Goal: Task Accomplishment & Management: Complete application form

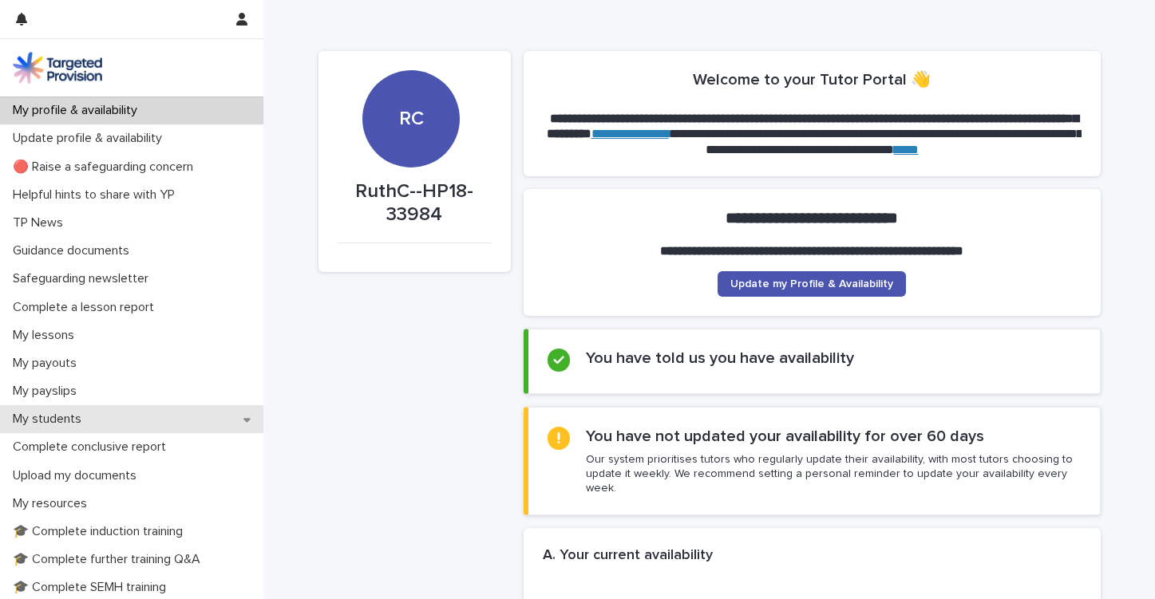
click at [49, 418] on p "My students" at bounding box center [50, 419] width 88 height 15
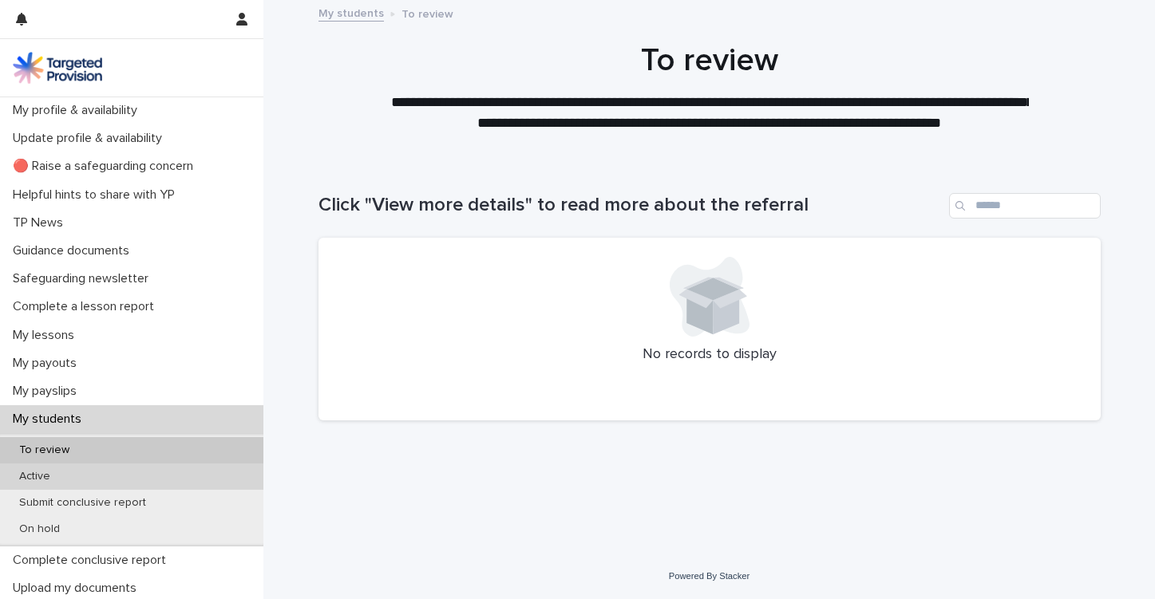
click at [37, 471] on p "Active" at bounding box center [34, 477] width 57 height 14
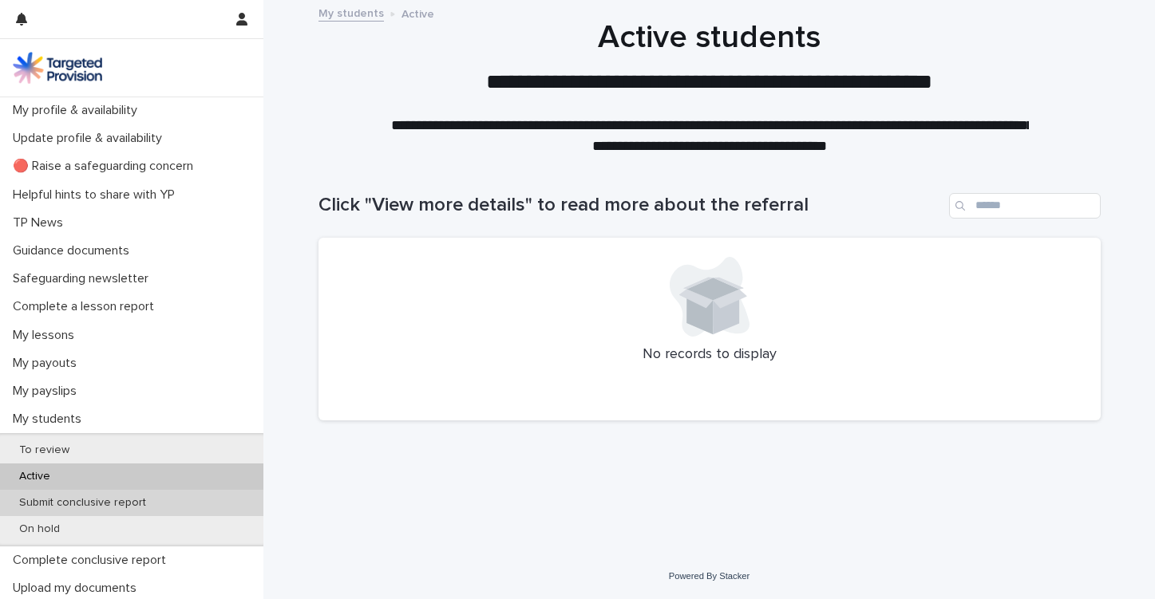
click at [45, 499] on p "Submit conclusive report" at bounding box center [82, 503] width 152 height 14
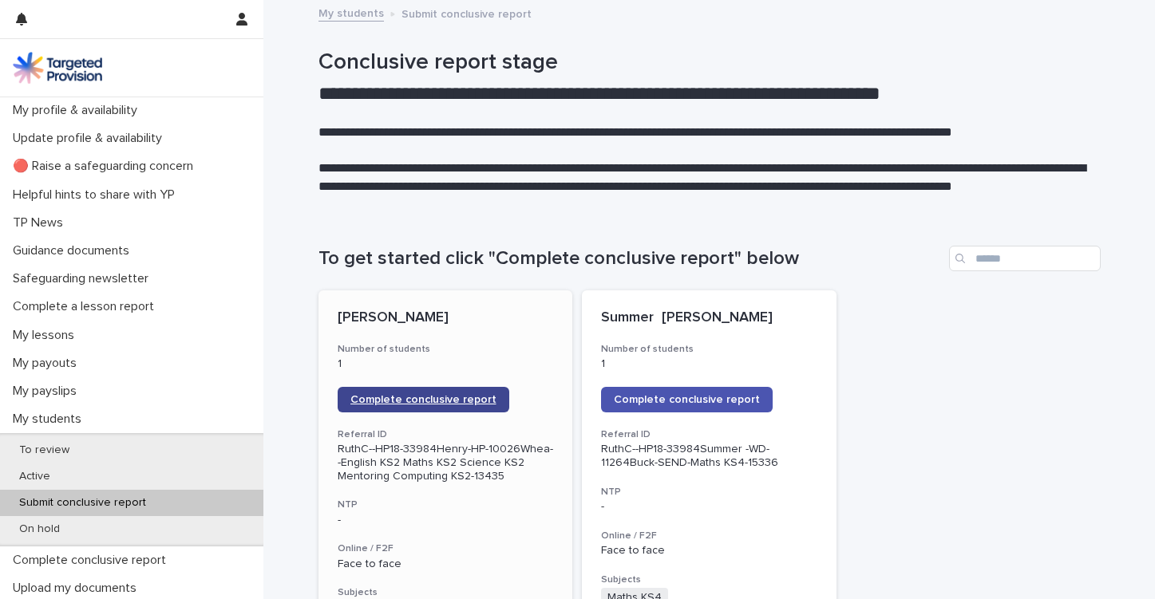
click at [390, 405] on span "Complete conclusive report" at bounding box center [423, 399] width 146 height 11
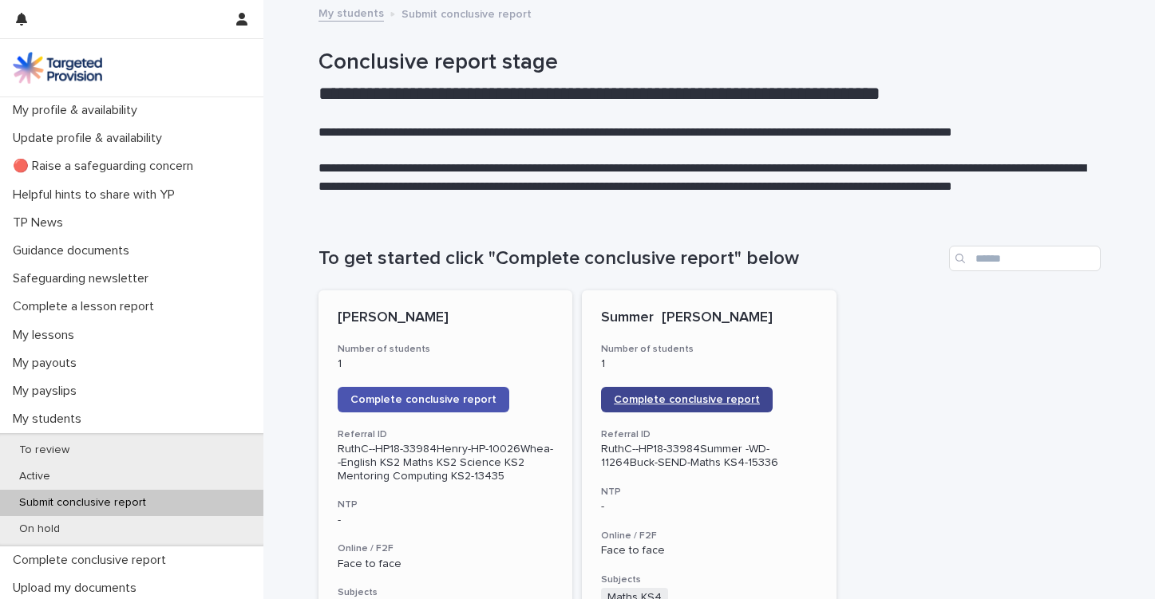
click at [651, 393] on link "Complete conclusive report" at bounding box center [687, 400] width 172 height 26
